Goal: Task Accomplishment & Management: Use online tool/utility

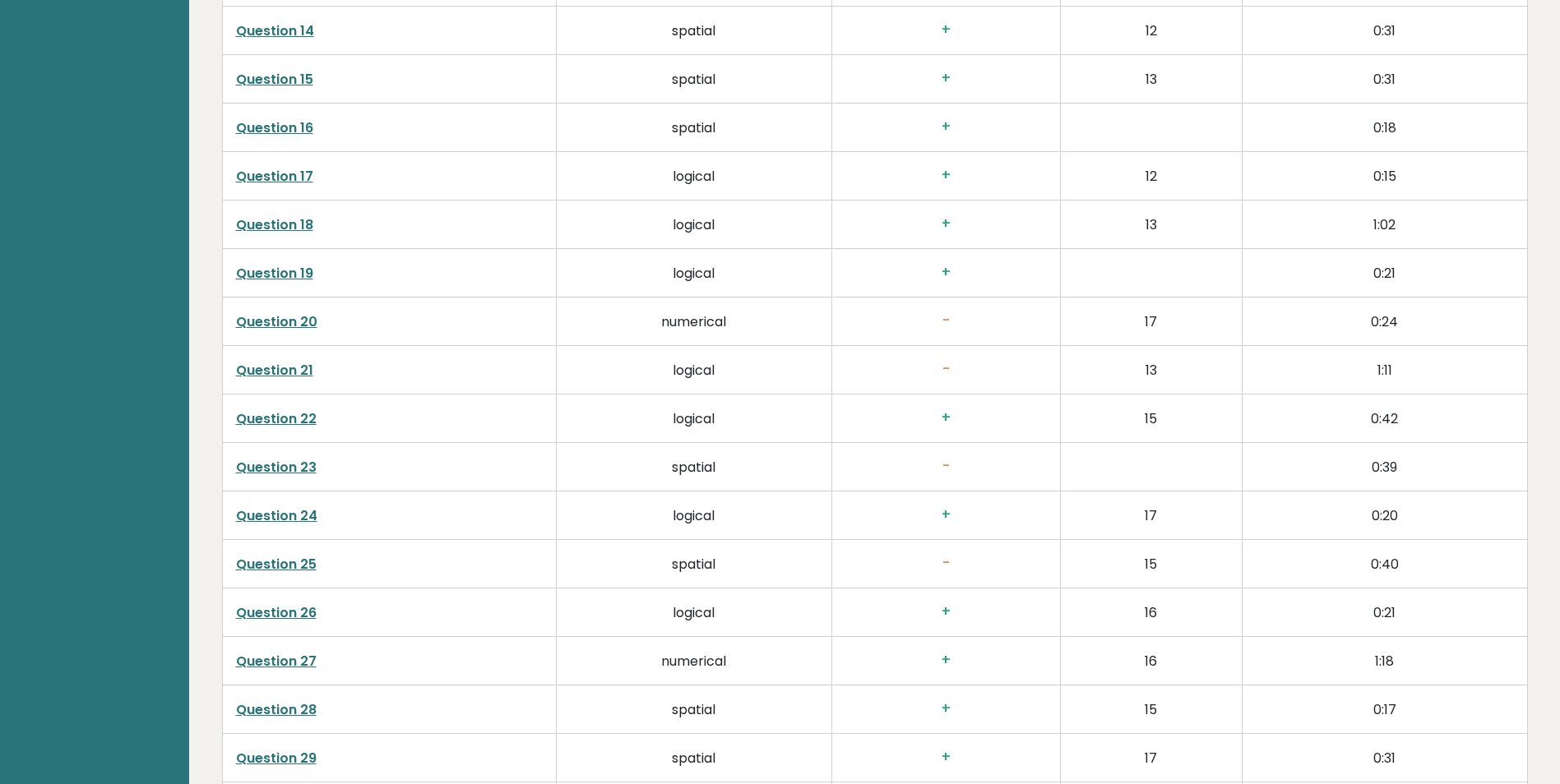
scroll to position [3484, 0]
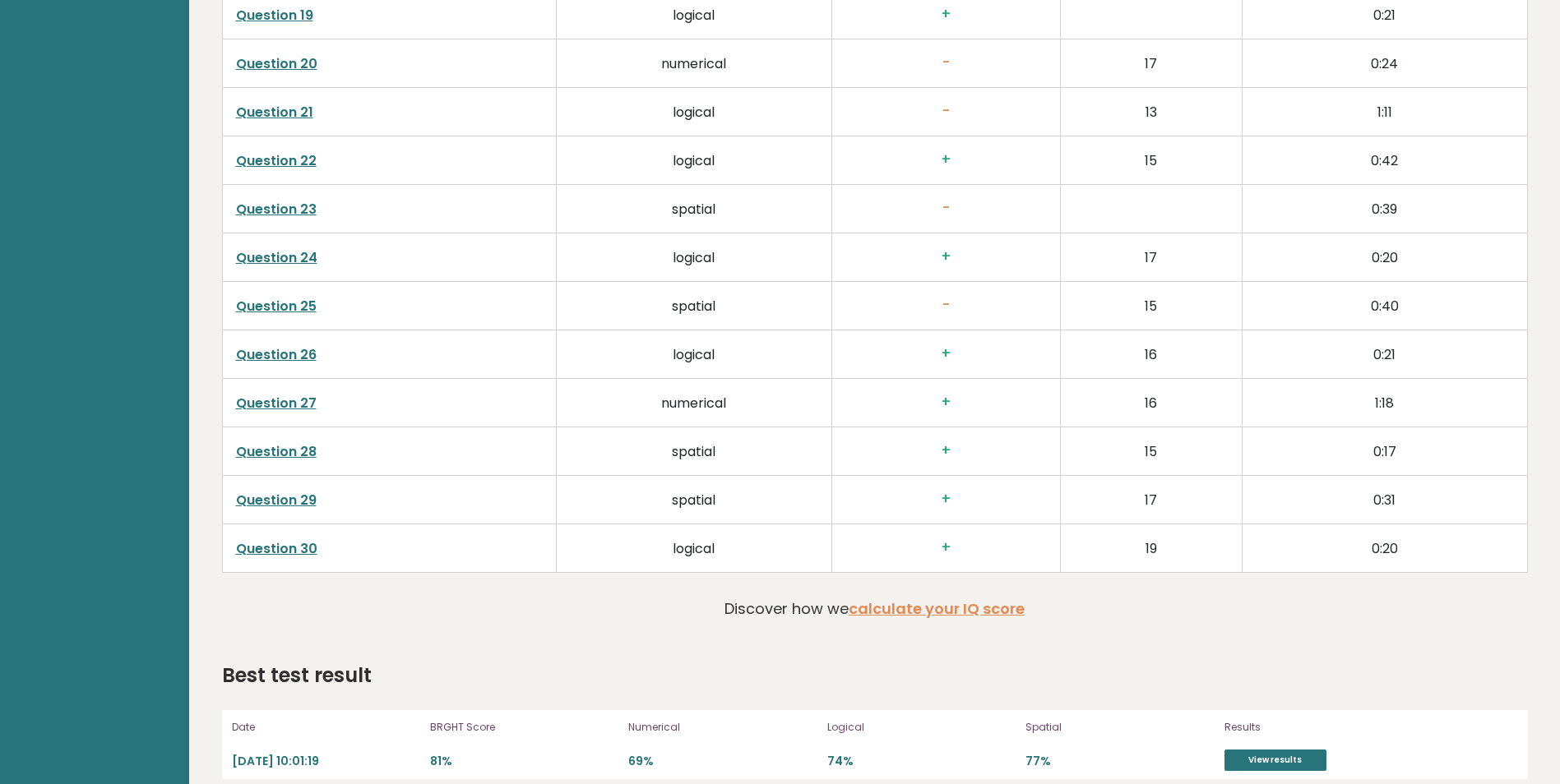
click at [252, 539] on link "Question 30" at bounding box center [276, 549] width 81 height 19
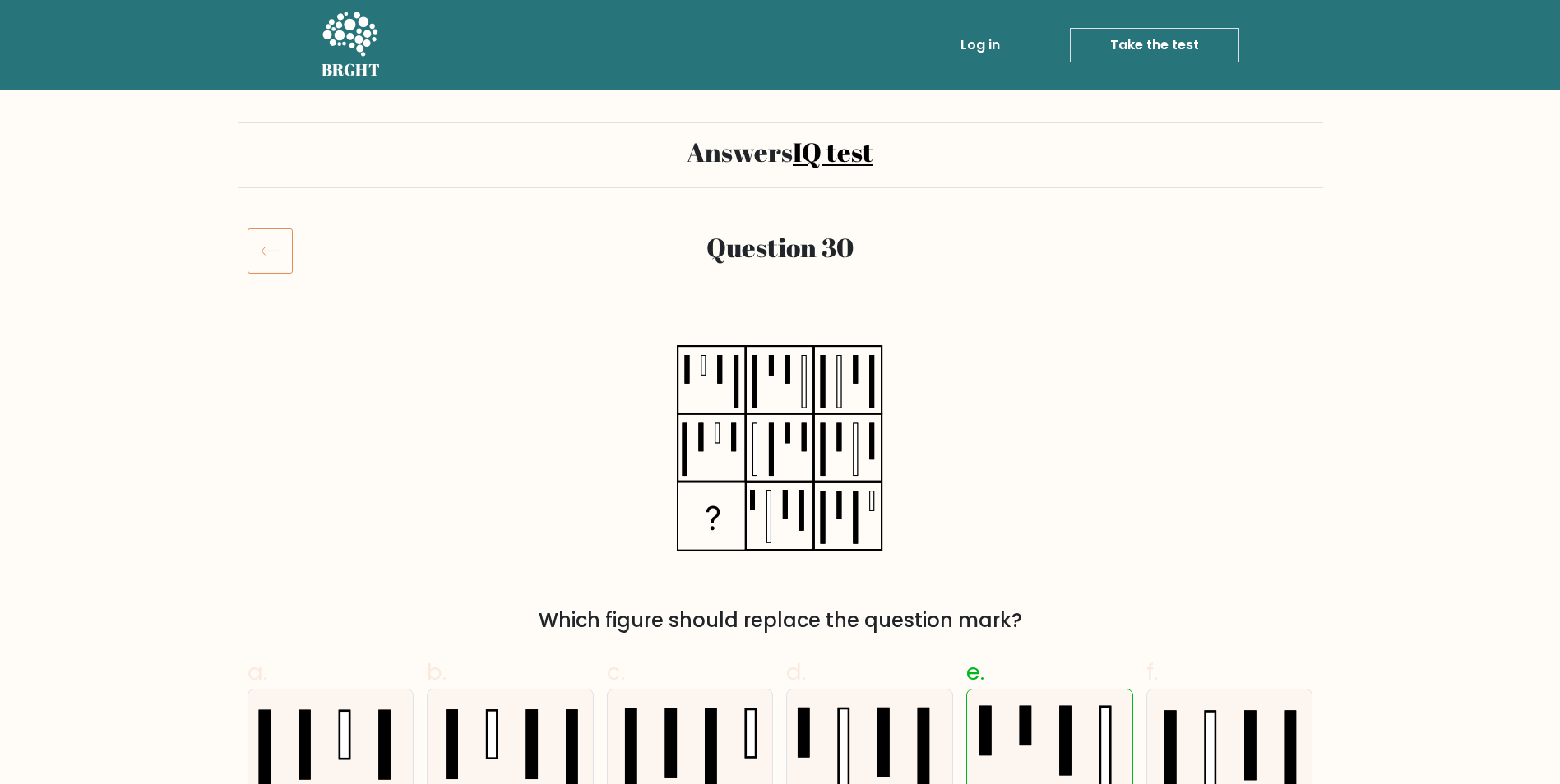
click at [848, 524] on icon at bounding box center [780, 448] width 207 height 235
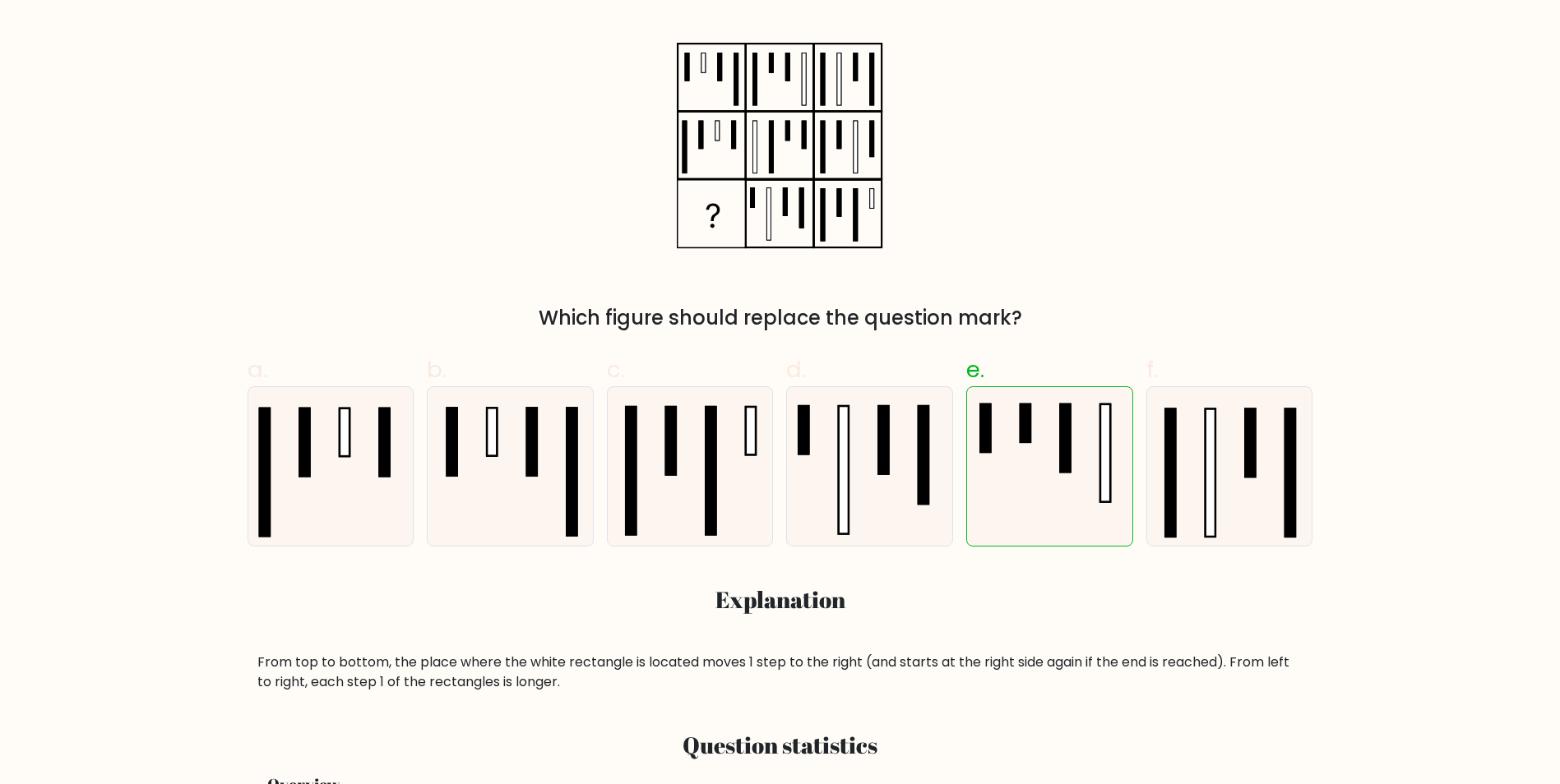
scroll to position [329, 0]
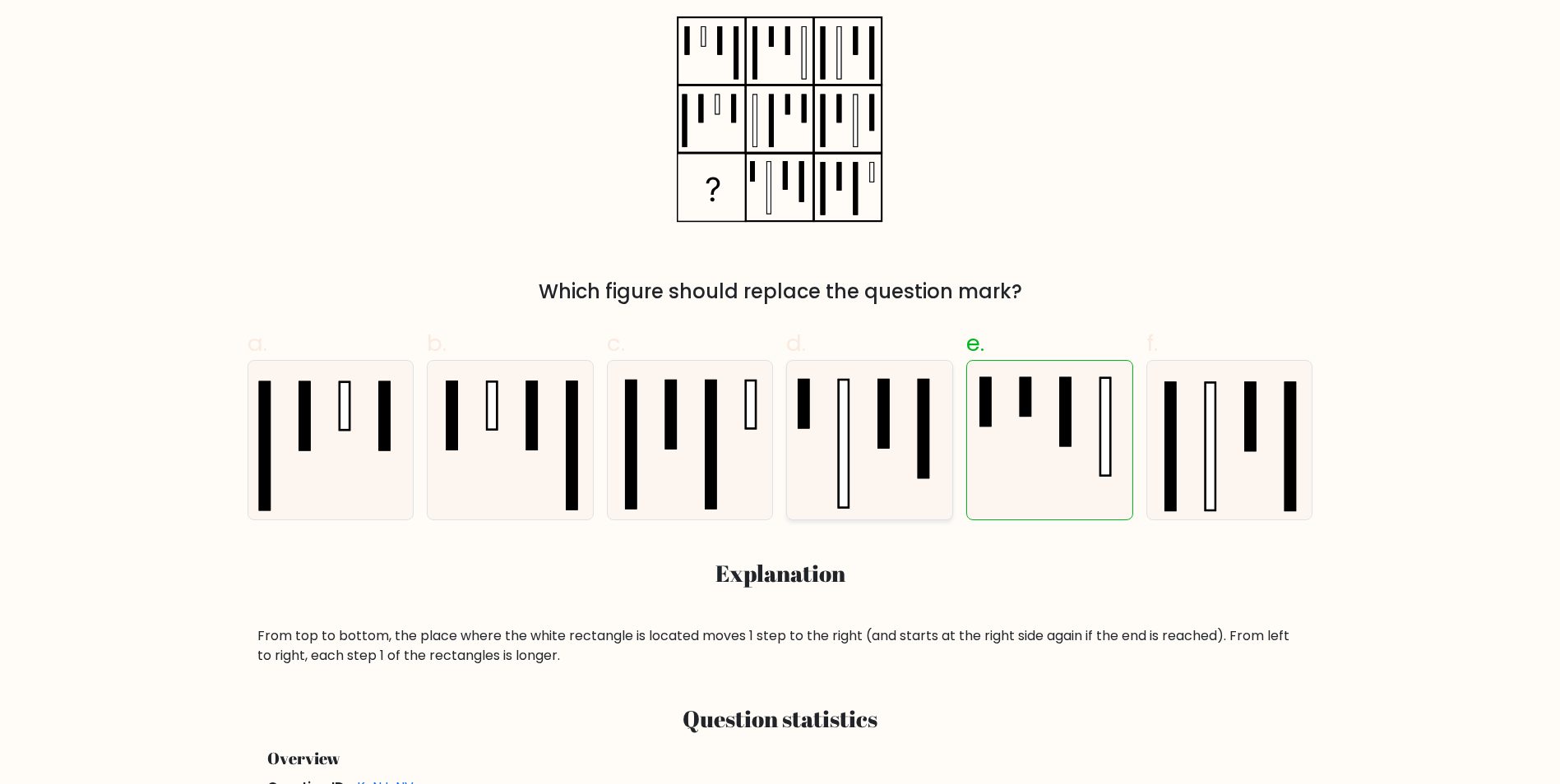
click at [800, 414] on rect at bounding box center [803, 403] width 10 height 48
click at [781, 74] on input "d." at bounding box center [780, 68] width 1 height 11
radio input "true"
click at [800, 412] on rect at bounding box center [804, 404] width 10 height 48
click at [781, 74] on input "d." at bounding box center [780, 68] width 1 height 11
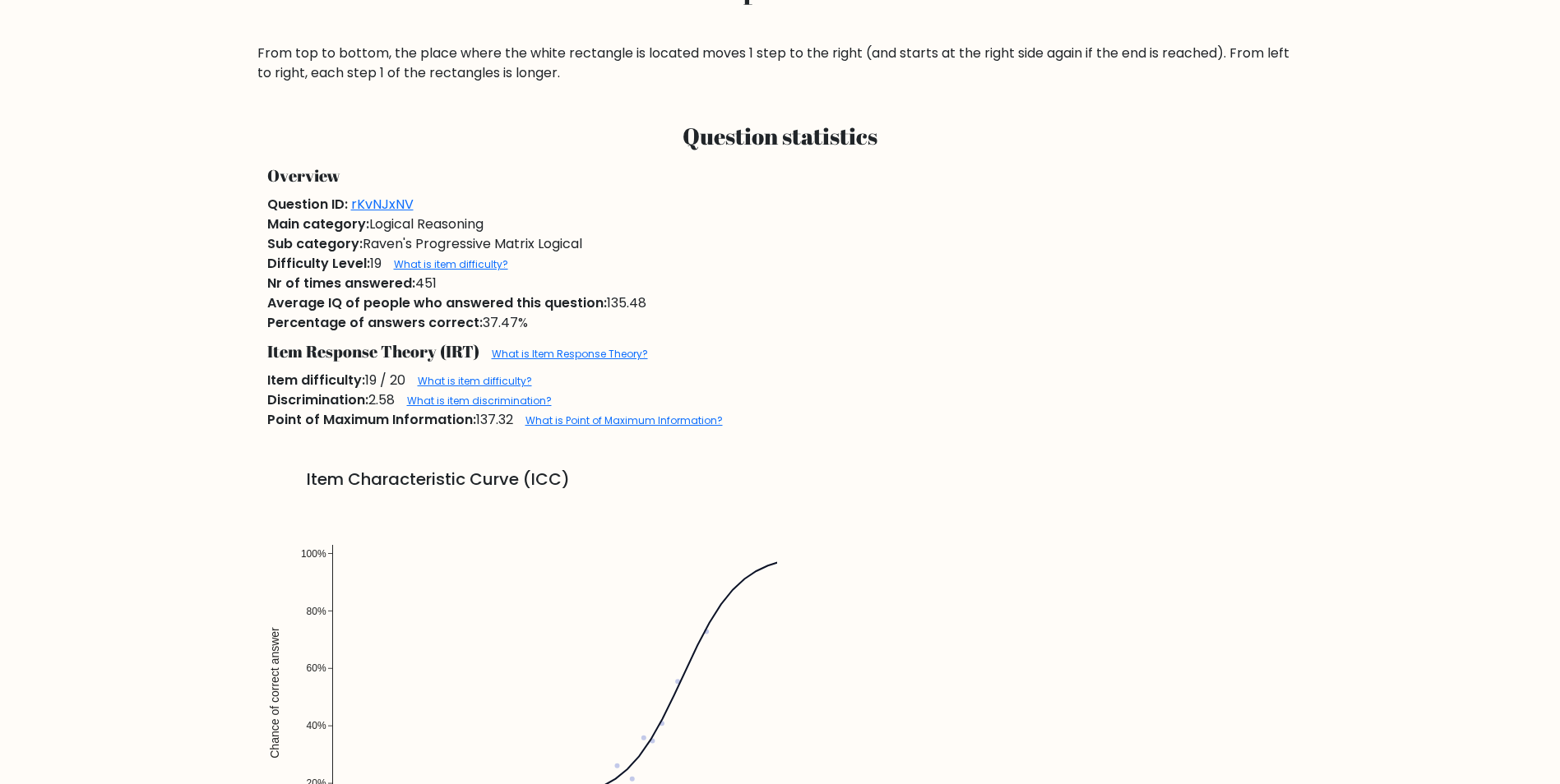
scroll to position [658, 0]
